Goal: Entertainment & Leisure: Consume media (video, audio)

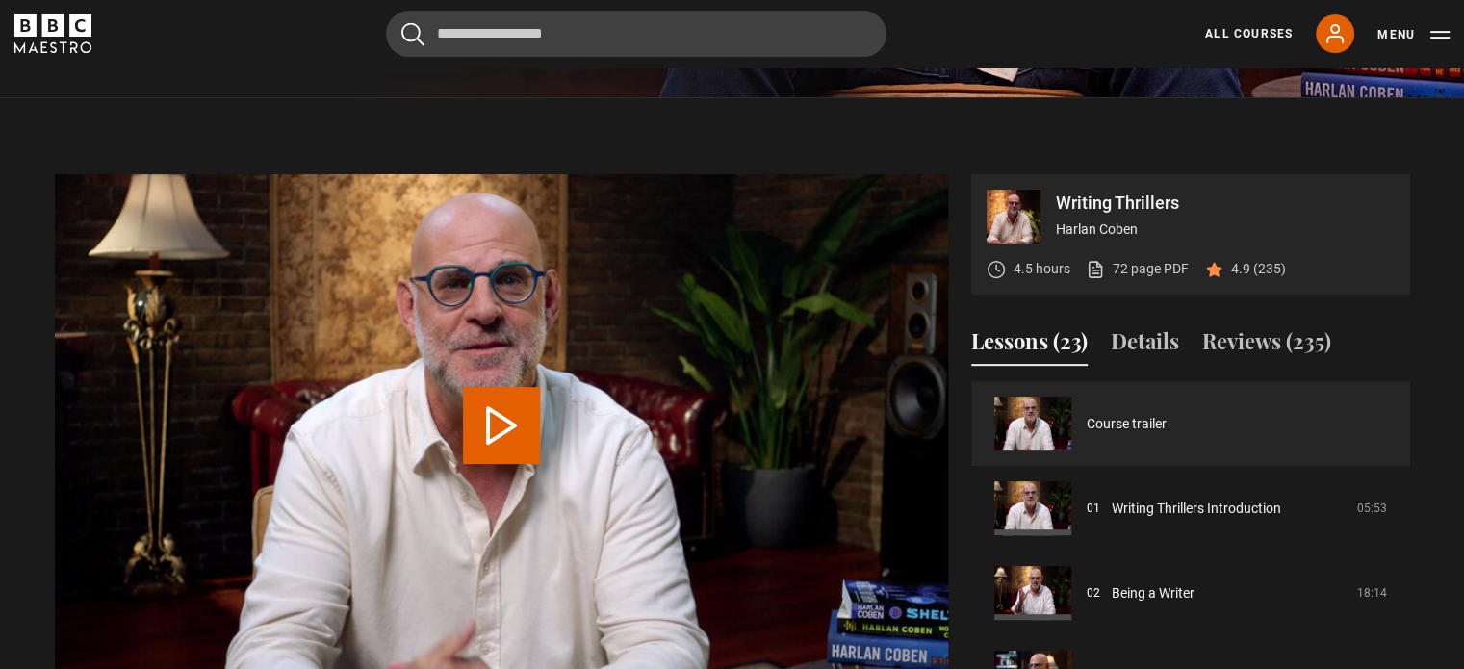
scroll to position [739, 0]
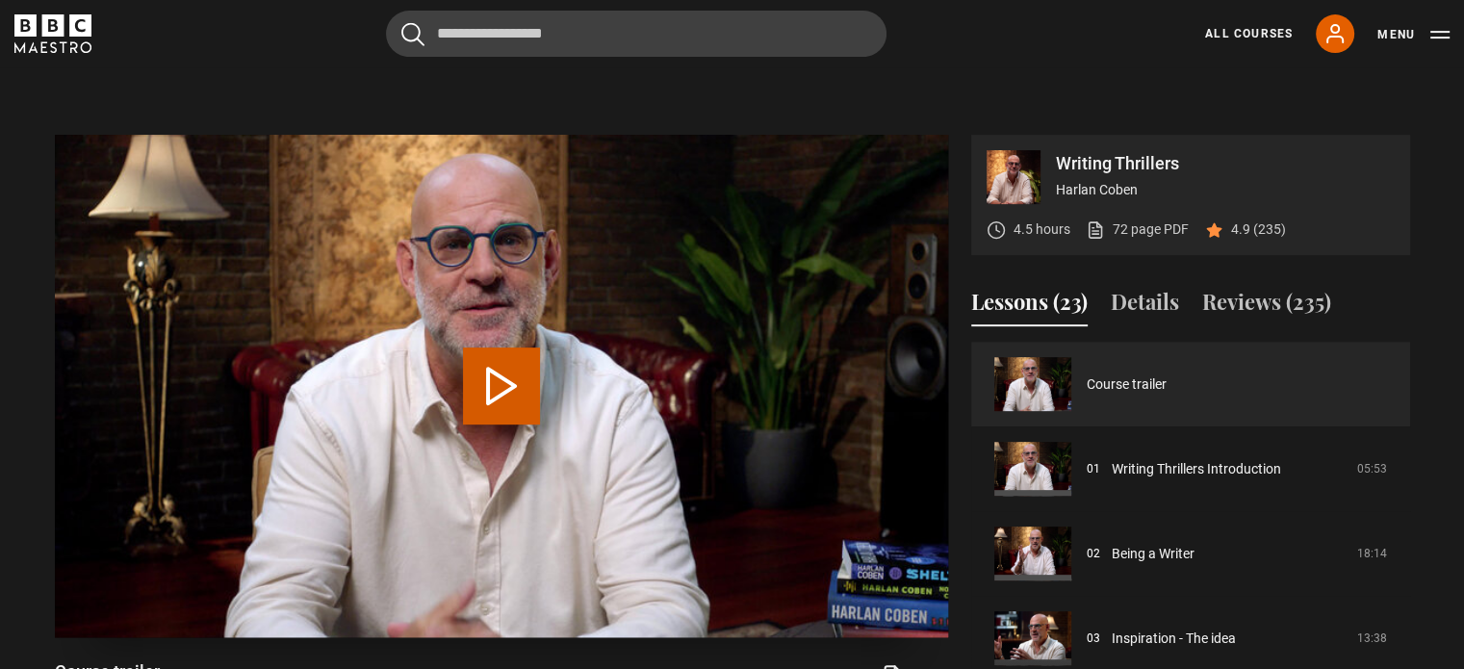
click at [493, 360] on button "Play Video" at bounding box center [501, 386] width 77 height 77
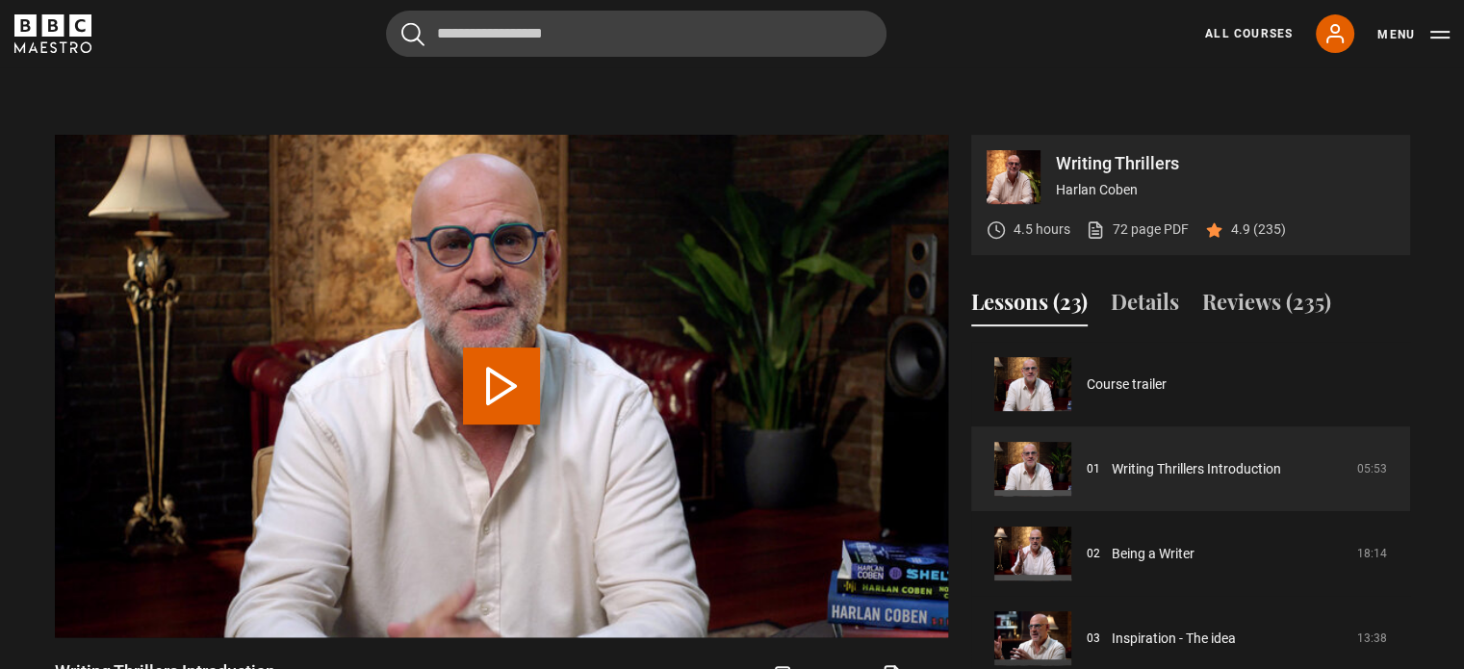
scroll to position [774, 0]
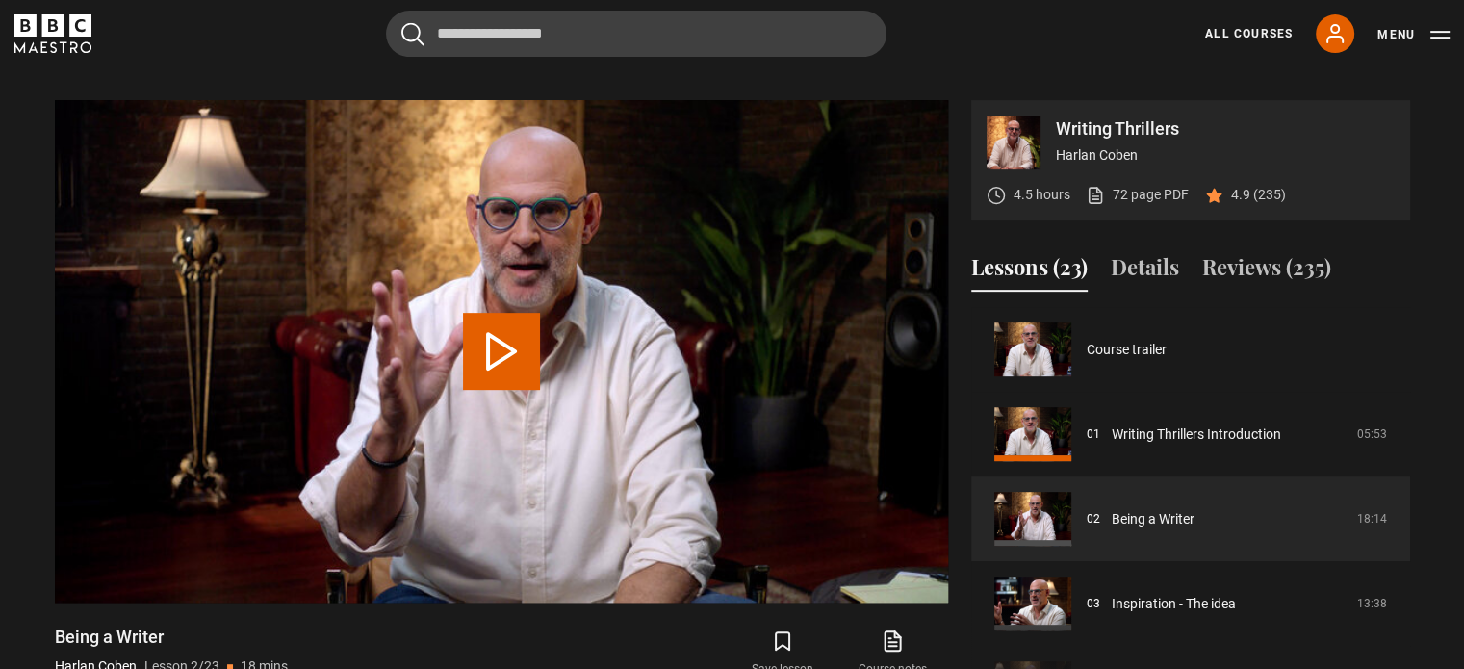
scroll to position [85, 0]
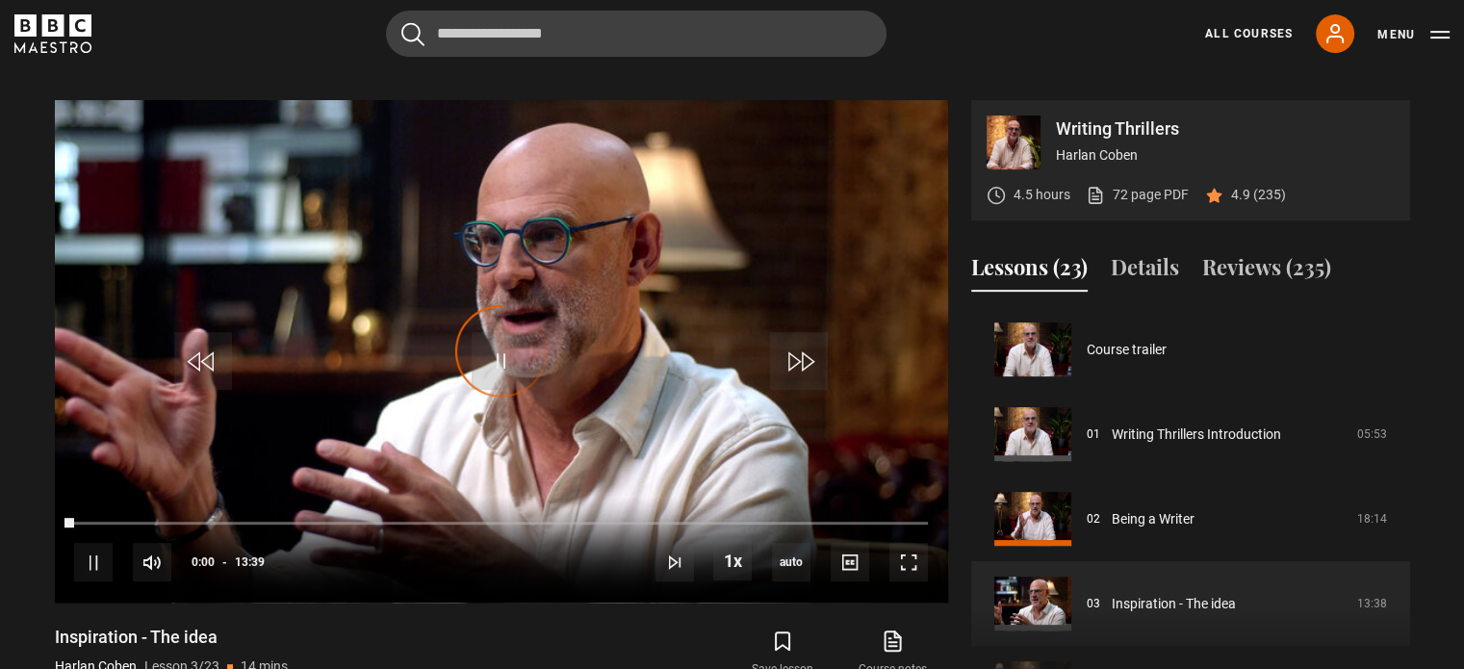
scroll to position [169, 0]
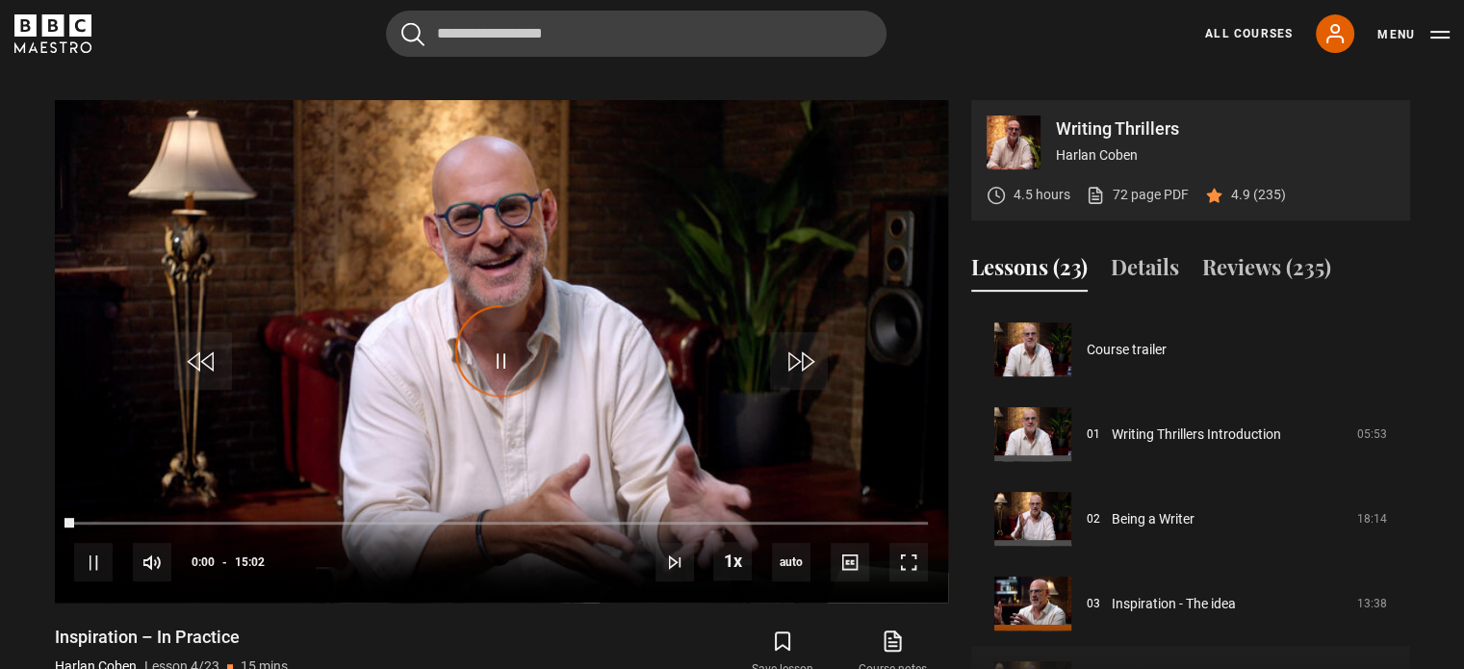
scroll to position [254, 0]
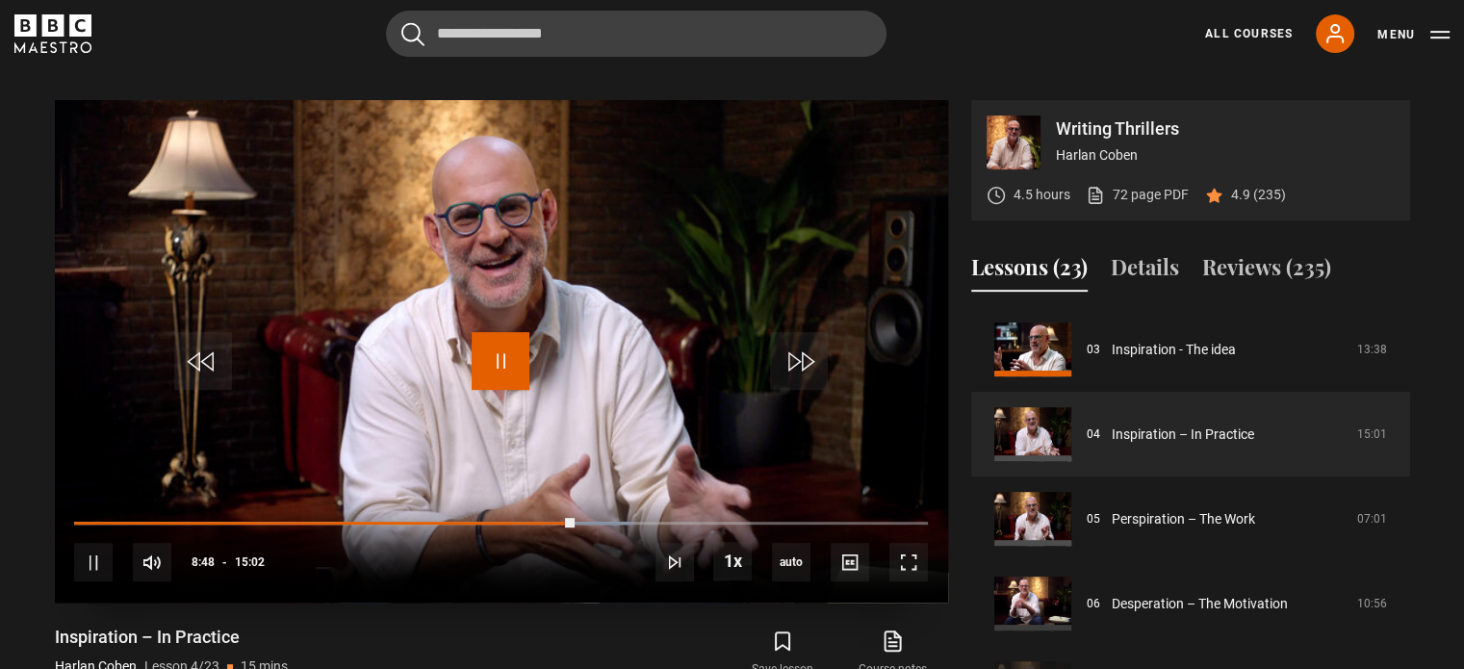
click at [501, 343] on span "Video Player" at bounding box center [501, 361] width 58 height 58
